Goal: Task Accomplishment & Management: Use online tool/utility

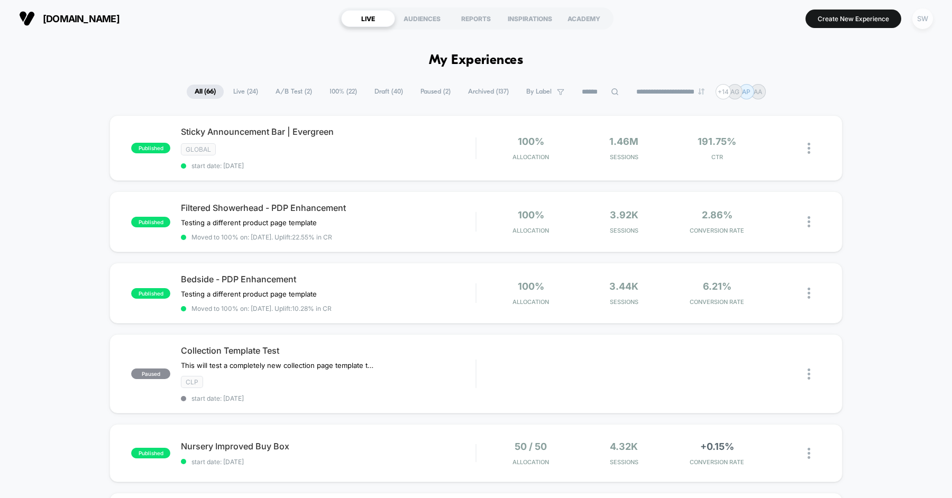
click at [927, 19] on div "SW" at bounding box center [922, 18] width 21 height 21
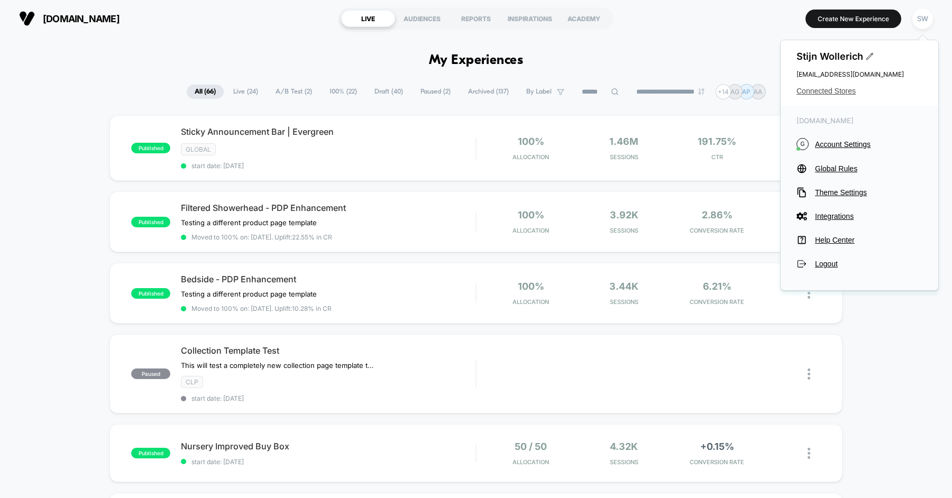
click at [847, 88] on span "Connected Stores" at bounding box center [859, 91] width 126 height 8
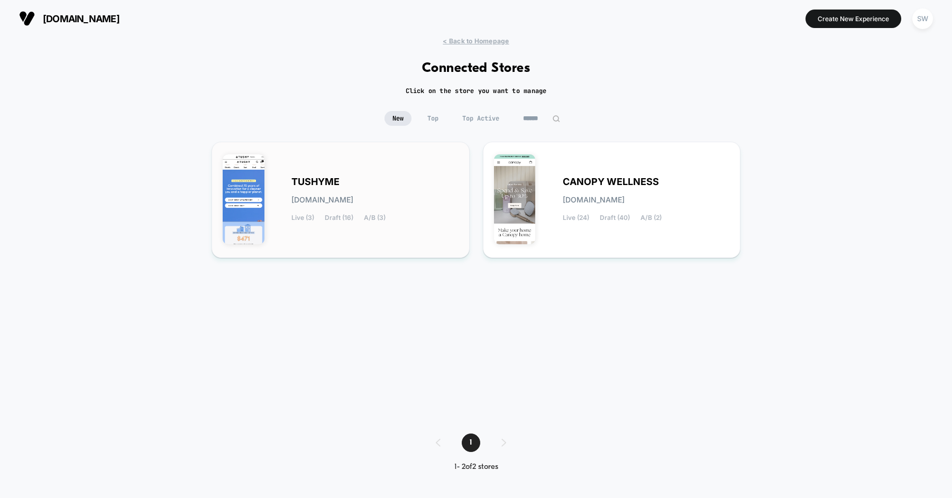
click at [386, 187] on div "TUSHYME [DOMAIN_NAME] Live (3) Draft (16) A/B (3)" at bounding box center [374, 199] width 167 height 43
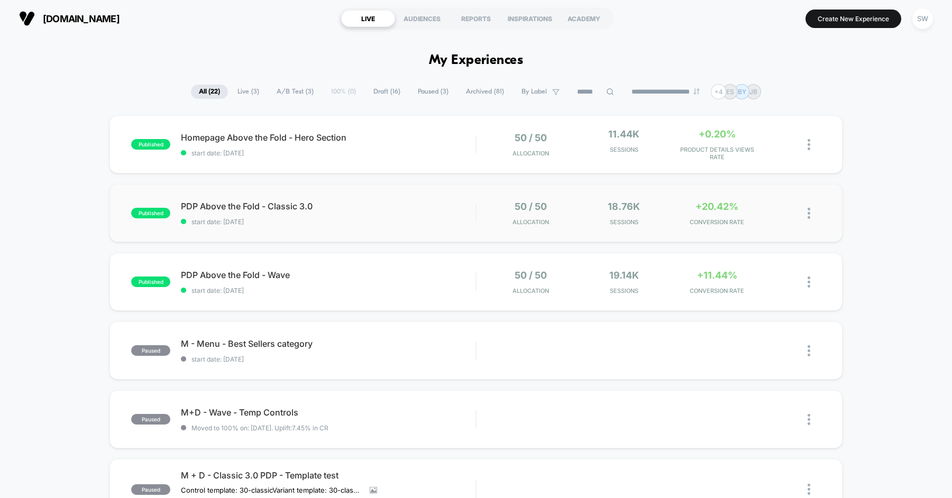
click at [809, 214] on img at bounding box center [808, 213] width 3 height 11
click at [753, 225] on div "Preview Link" at bounding box center [754, 225] width 95 height 24
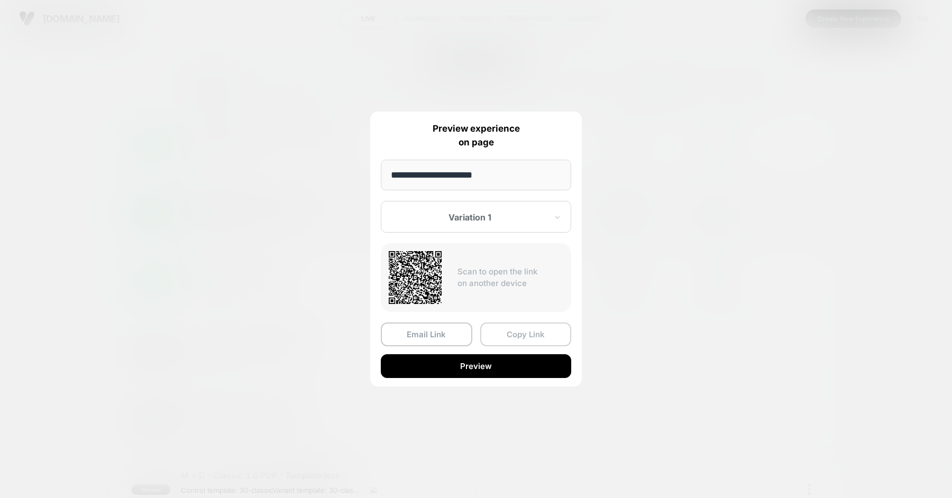
click at [513, 329] on button "Copy Link" at bounding box center [525, 334] width 91 height 24
